Goal: Task Accomplishment & Management: Use online tool/utility

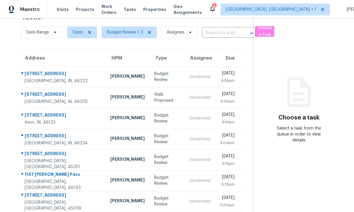
scroll to position [19, 0]
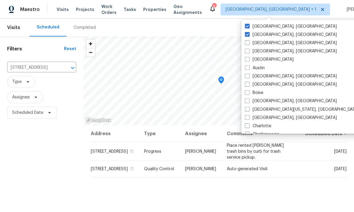
click at [250, 32] on label "[GEOGRAPHIC_DATA], [GEOGRAPHIC_DATA]" at bounding box center [291, 35] width 92 height 6
click at [249, 32] on input "[GEOGRAPHIC_DATA], [GEOGRAPHIC_DATA]" at bounding box center [247, 34] width 4 height 4
checkbox input "false"
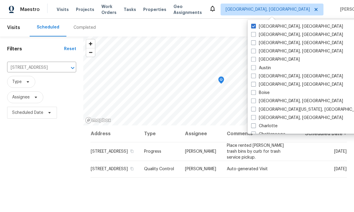
click at [219, 25] on div "Scheduled Completed" at bounding box center [174, 28] width 288 height 18
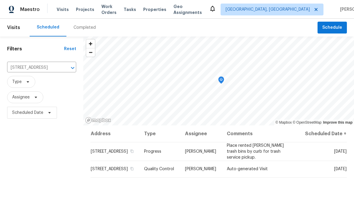
click at [84, 31] on div "Completed" at bounding box center [84, 28] width 37 height 18
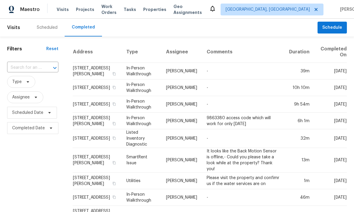
click at [46, 30] on div "Scheduled" at bounding box center [47, 28] width 21 height 6
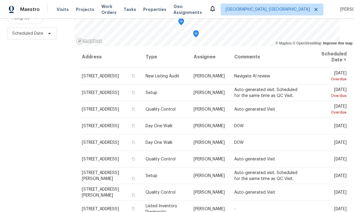
scroll to position [79, 0]
click at [0, 0] on span at bounding box center [0, 0] width 0 height 0
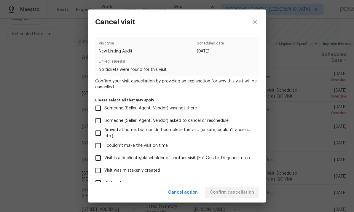
click at [144, 170] on span "Visit was mistakenly created" at bounding box center [132, 171] width 56 height 6
click at [104, 170] on input "Visit was mistakenly created" at bounding box center [98, 170] width 12 height 12
checkbox input "true"
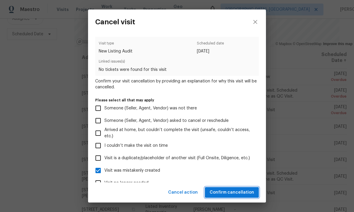
click at [240, 195] on span "Confirm cancellation" at bounding box center [232, 192] width 45 height 7
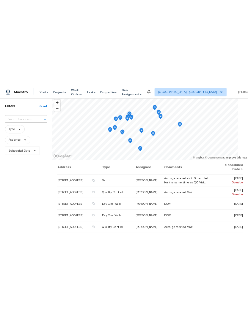
scroll to position [28, 0]
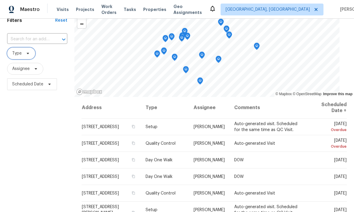
click at [14, 51] on span "Type" at bounding box center [16, 53] width 9 height 6
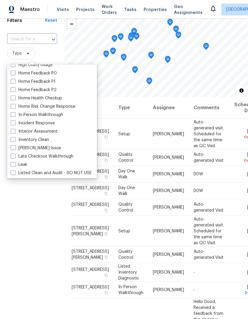
scroll to position [0, 0]
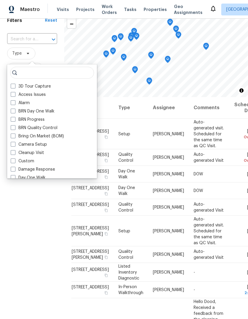
click at [12, 114] on div "BRN Day One Walk" at bounding box center [52, 111] width 86 height 8
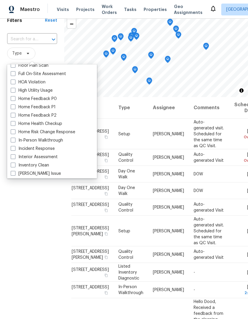
scroll to position [164, 0]
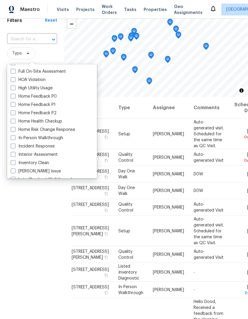
click at [14, 137] on span at bounding box center [13, 137] width 5 height 5
click at [14, 137] on input "In-Person Walkthrough" at bounding box center [13, 137] width 4 height 4
checkbox input "true"
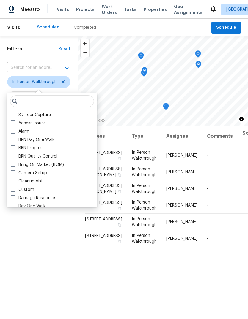
click at [32, 212] on div "Filters Reset ​ In-Person Walkthrough Assignee Scheduled Date" at bounding box center [38, 209] width 77 height 344
